Goal: Information Seeking & Learning: Learn about a topic

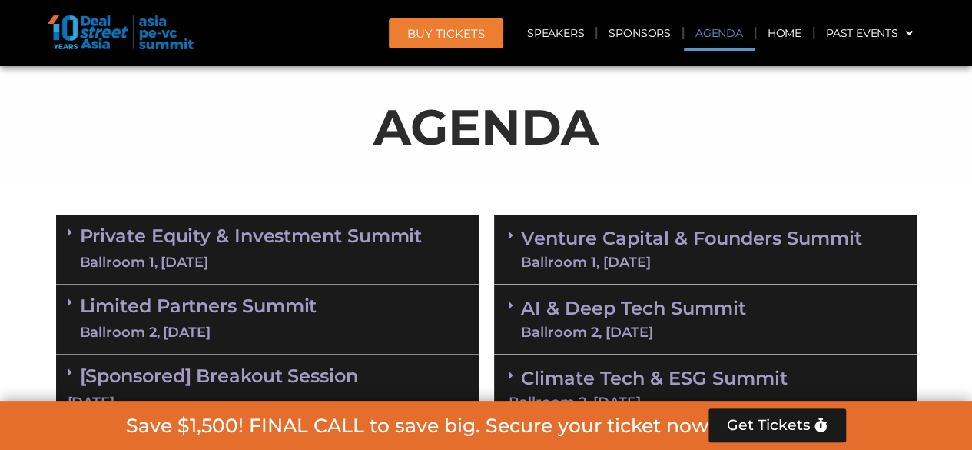
scroll to position [804, 0]
click at [667, 257] on div "Ballroom 1, [DATE]" at bounding box center [691, 262] width 341 height 14
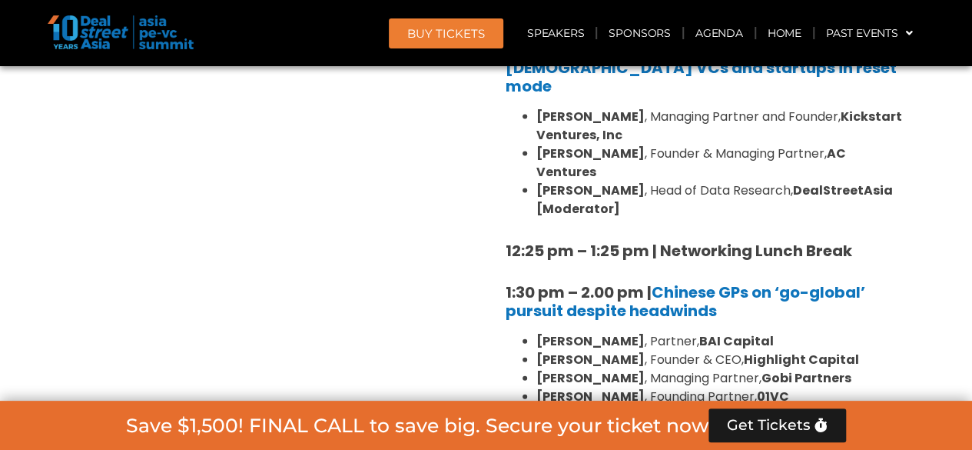
scroll to position [1650, 0]
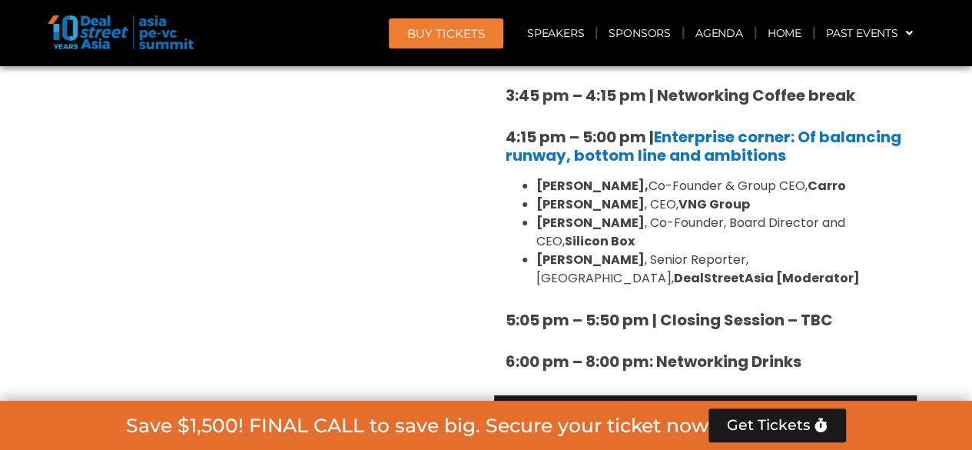
click at [669, 436] on div "Ballroom 2, [DATE]" at bounding box center [633, 443] width 225 height 14
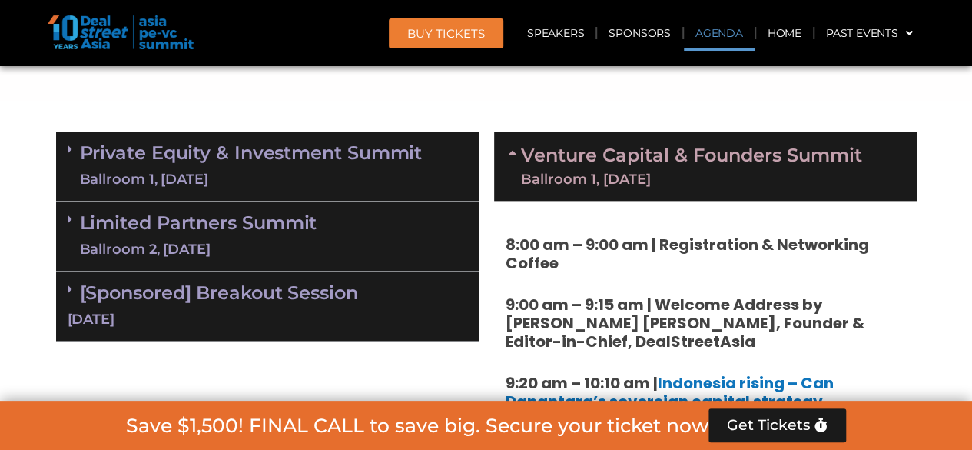
scroll to position [881, 0]
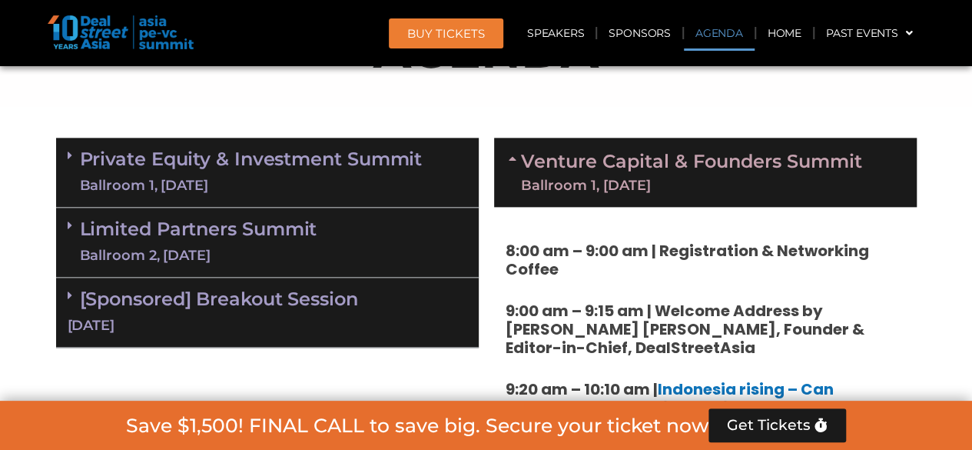
click at [152, 221] on link "Limited Partners [GEOGRAPHIC_DATA] 2, [DATE]" at bounding box center [199, 242] width 238 height 46
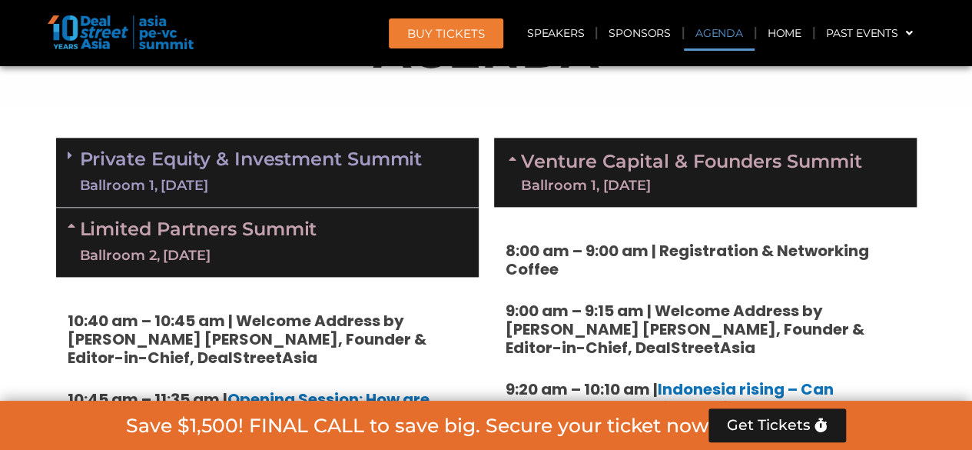
click at [267, 168] on link "Private Equity & Investment Summit Ballroom 1, [DATE]" at bounding box center [251, 172] width 343 height 46
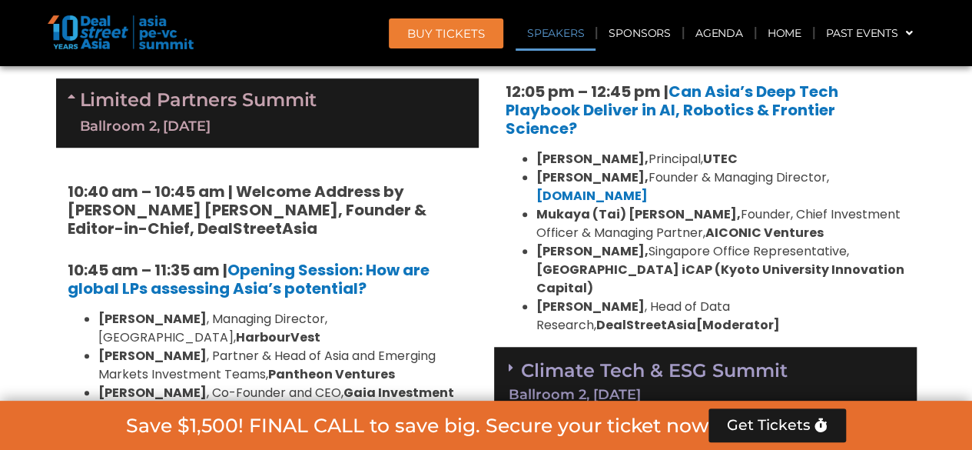
scroll to position [3341, 0]
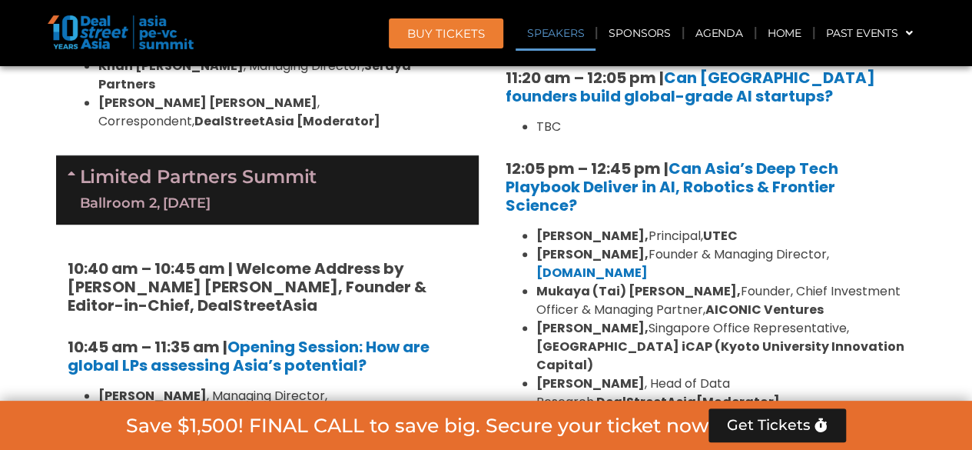
click at [541, 38] on link "Speakers" at bounding box center [556, 32] width 80 height 35
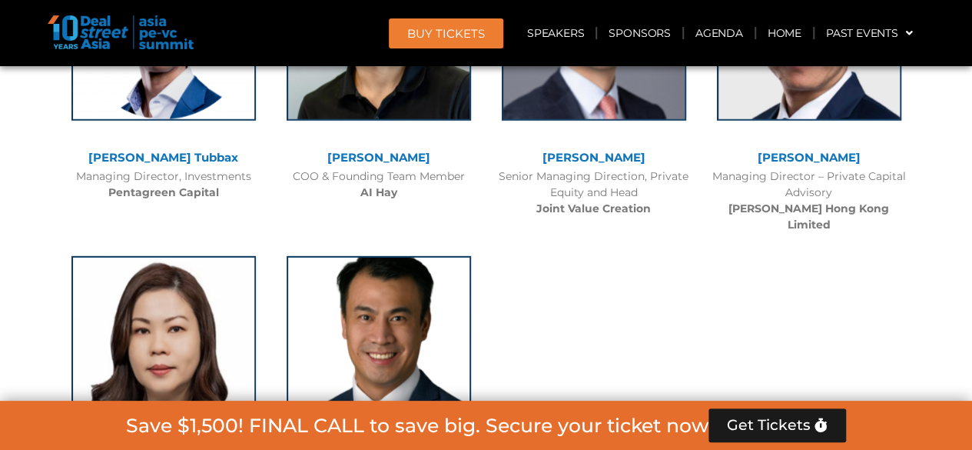
scroll to position [13583, 0]
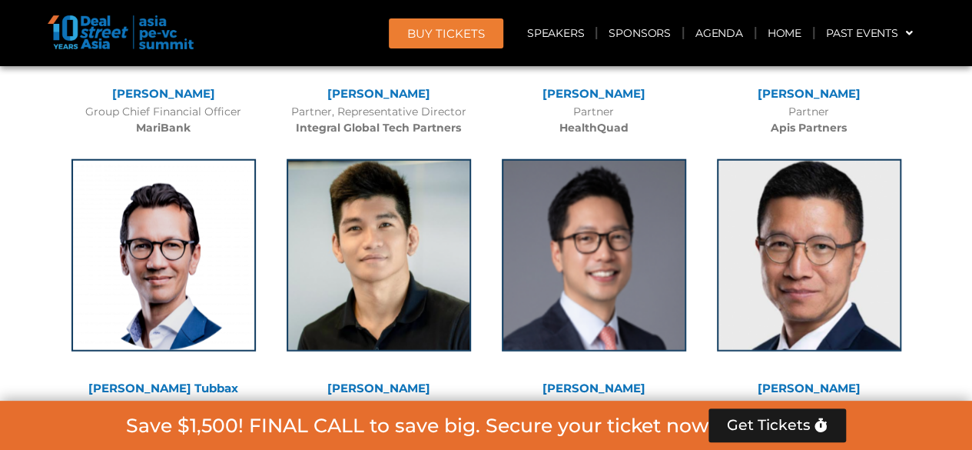
drag, startPoint x: 433, startPoint y: 290, endPoint x: 326, endPoint y: 246, distance: 115.5
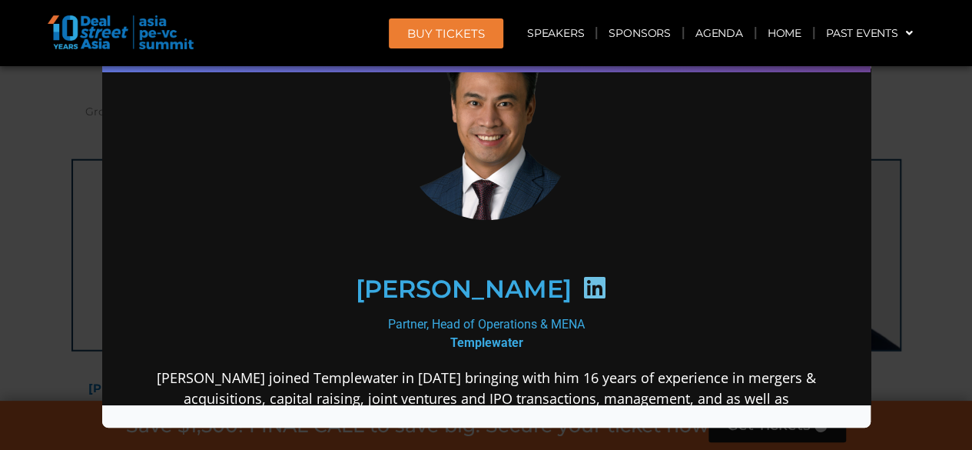
scroll to position [154, 0]
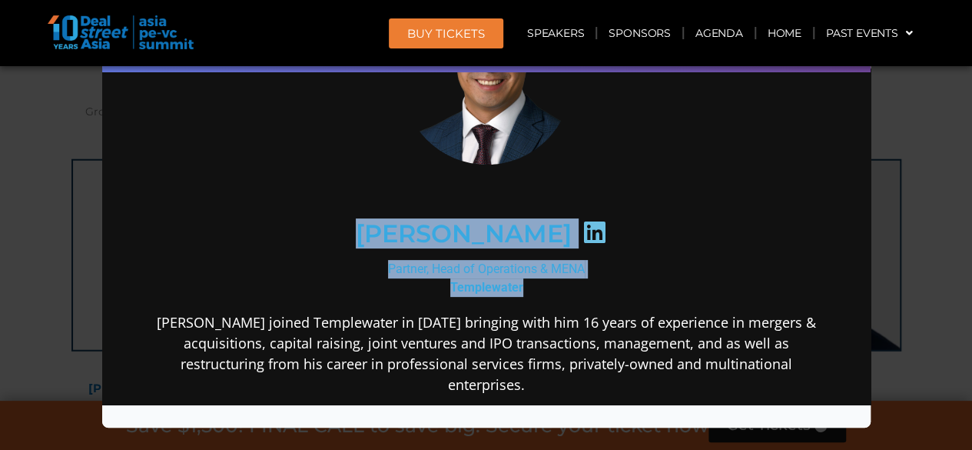
drag, startPoint x: 533, startPoint y: 287, endPoint x: 347, endPoint y: 237, distance: 192.1
click at [347, 237] on div "[PERSON_NAME] Partner, Head of Operations & MENA Templewater [PERSON_NAME] join…" at bounding box center [486, 456] width 664 height 978
copy div "[PERSON_NAME] Partner, Head of Operations & [PERSON_NAME]"
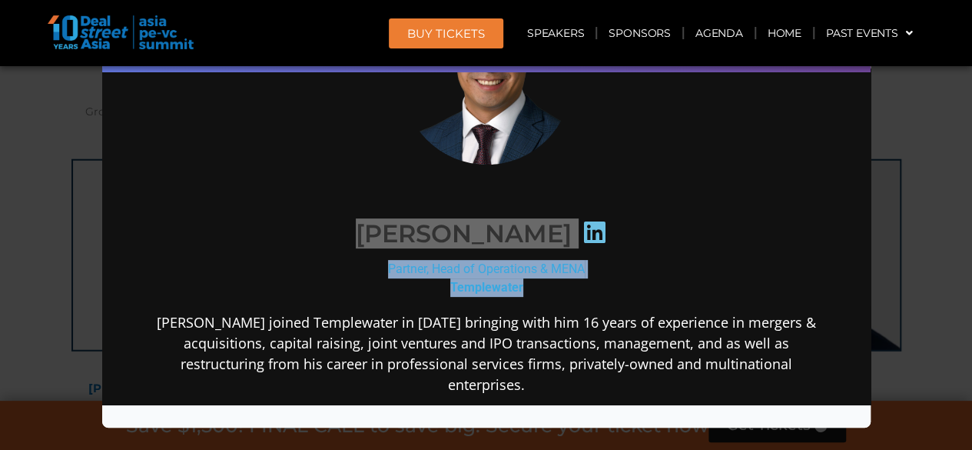
click at [11, 246] on div "Speaker Profile ×" at bounding box center [486, 225] width 972 height 450
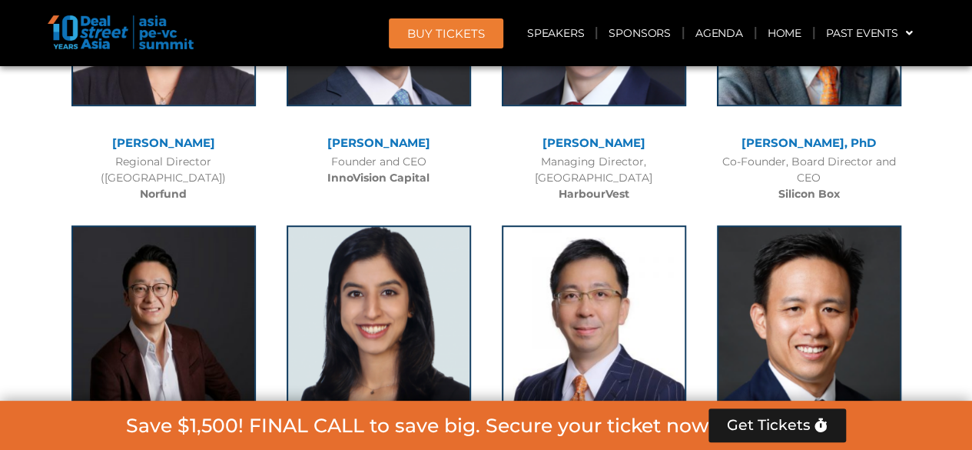
scroll to position [11969, 0]
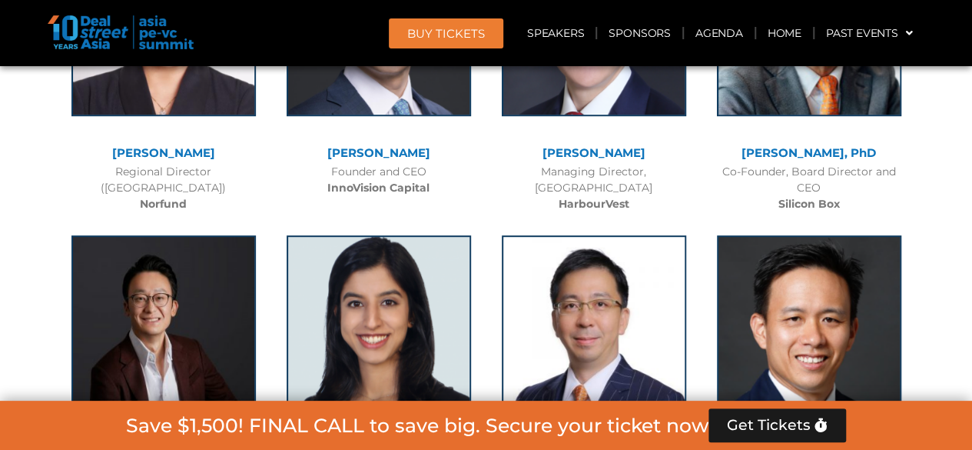
drag, startPoint x: 50, startPoint y: 365, endPoint x: 204, endPoint y: 188, distance: 235.4
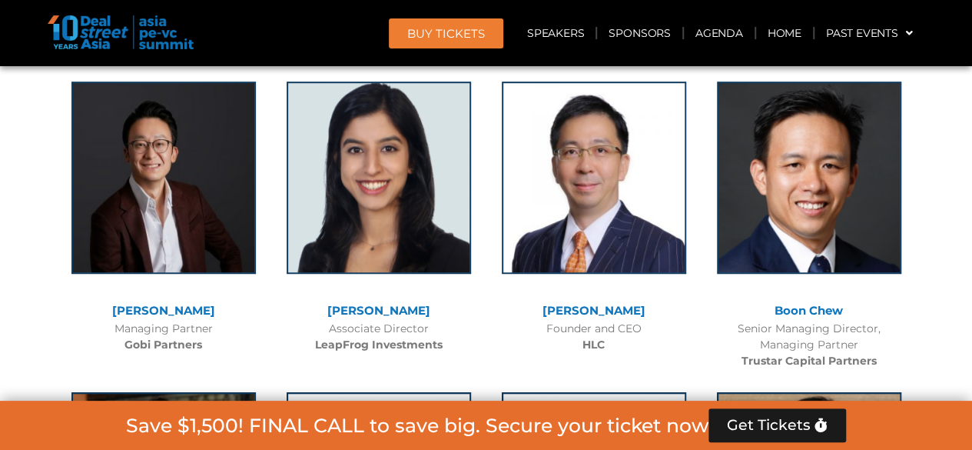
scroll to position [12277, 0]
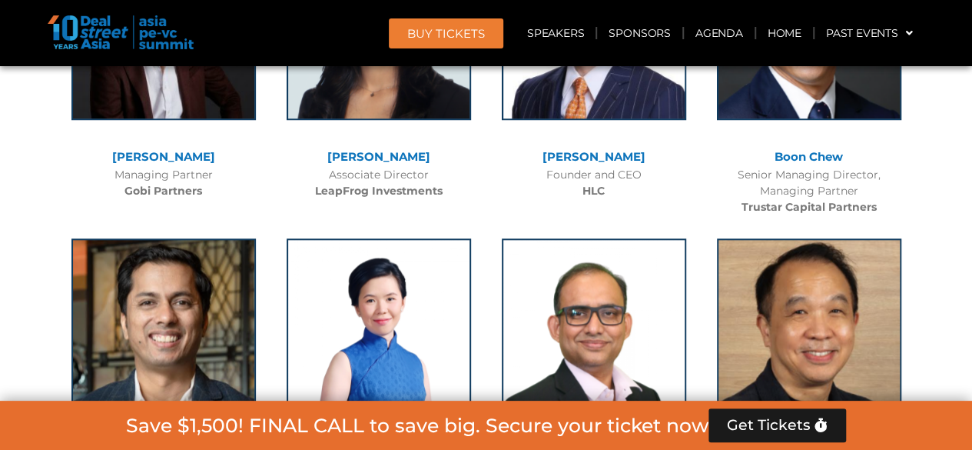
drag, startPoint x: 26, startPoint y: 281, endPoint x: 98, endPoint y: 227, distance: 90.5
